Goal: Information Seeking & Learning: Check status

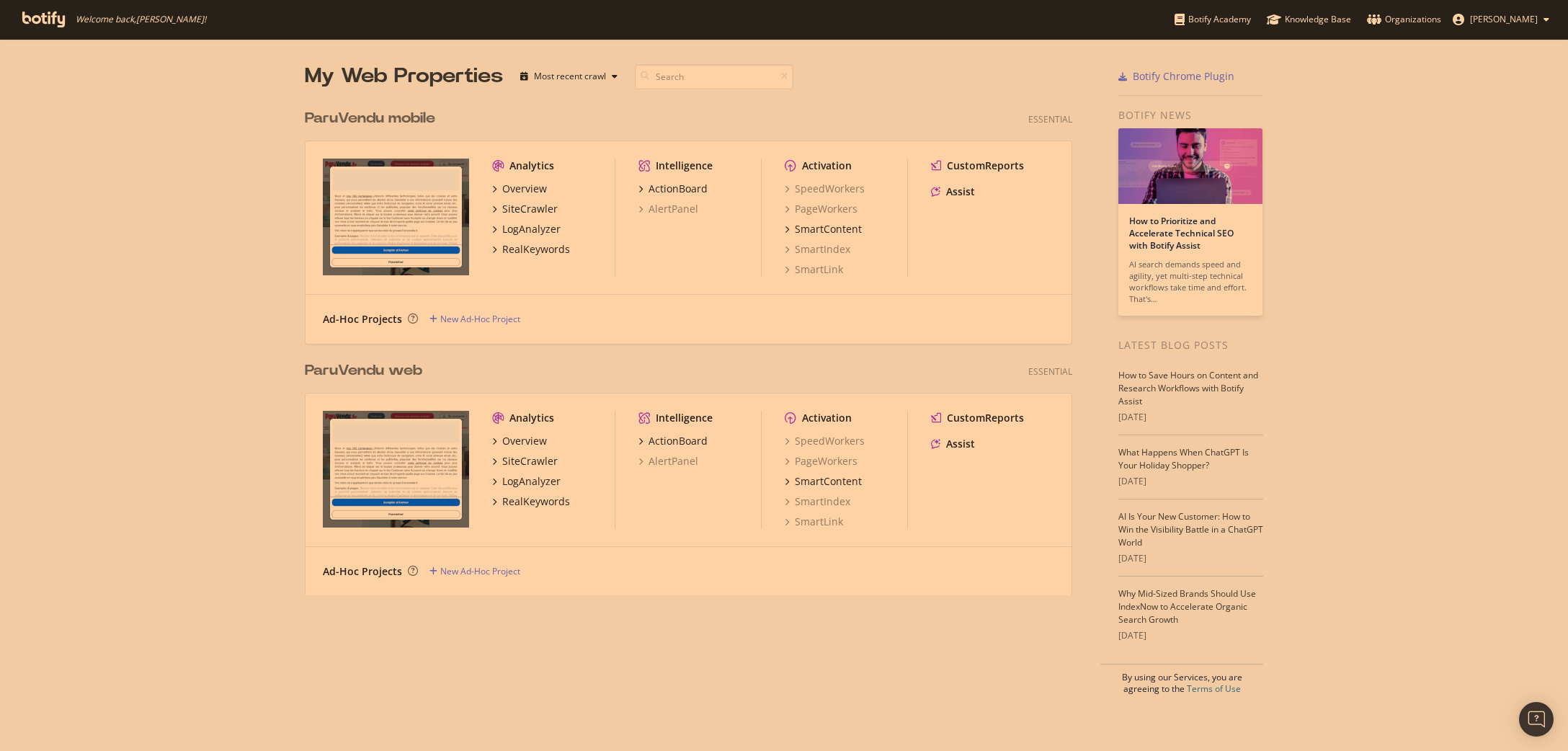
scroll to position [750, 1568]
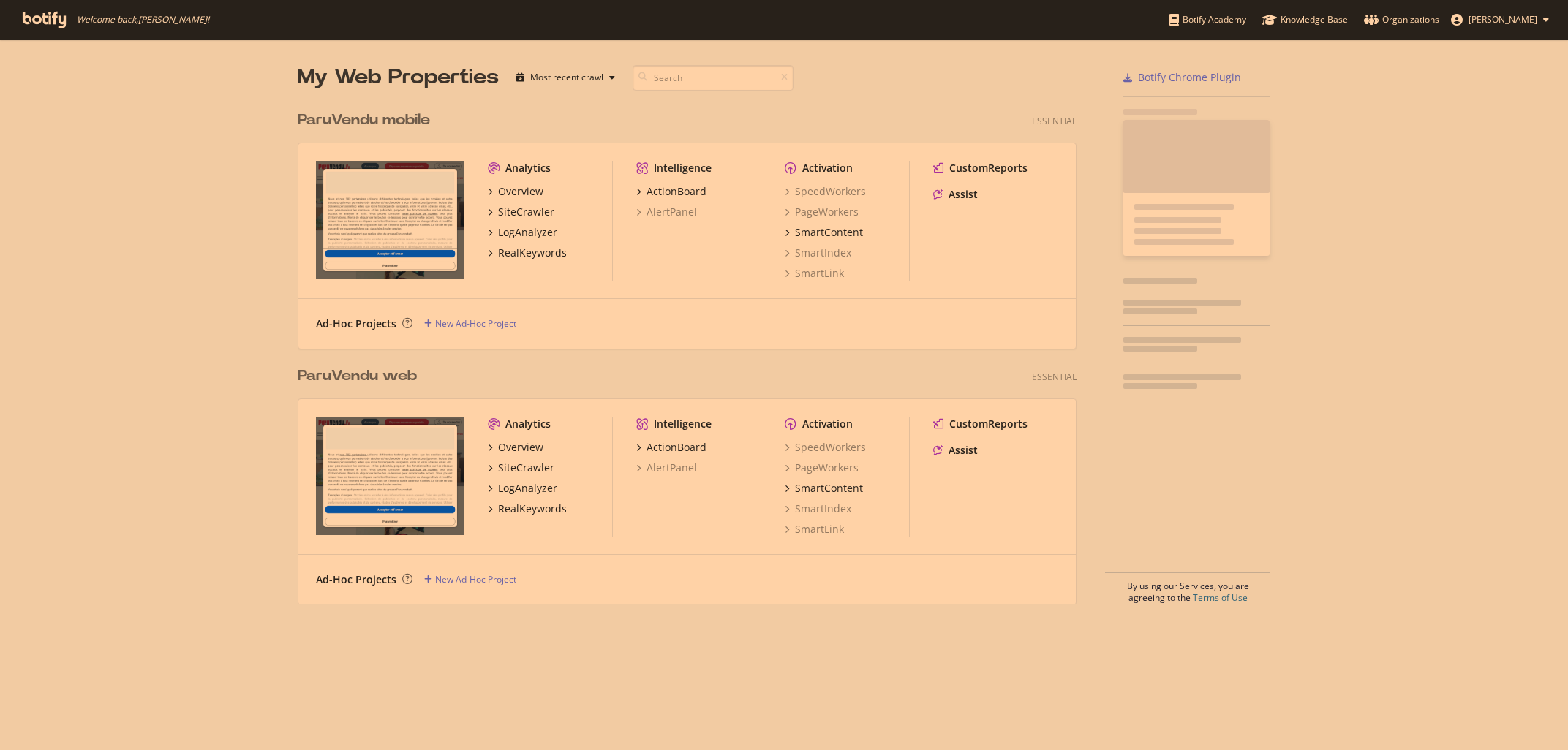
scroll to position [750, 1568]
